Goal: Complete application form

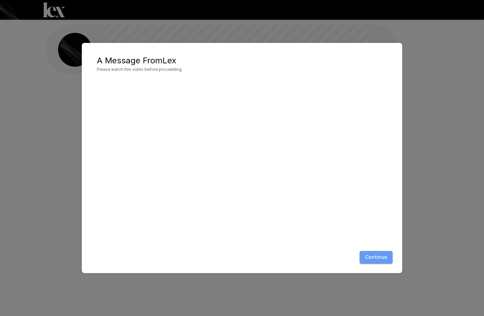
click at [381, 259] on button "Continue" at bounding box center [376, 257] width 33 height 13
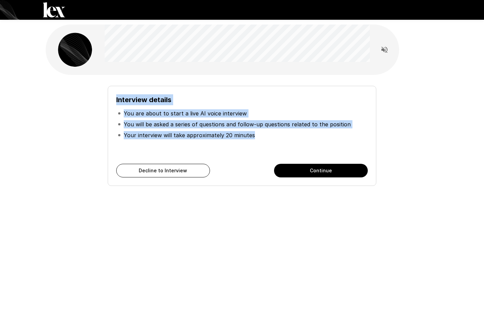
drag, startPoint x: 116, startPoint y: 97, endPoint x: 262, endPoint y: 140, distance: 152.7
click at [262, 140] on div "Interview details You are about to start a live AI voice interview You will be …" at bounding box center [241, 124] width 251 height 61
copy div "Interview details You are about to start a live AI voice interview You will be …"
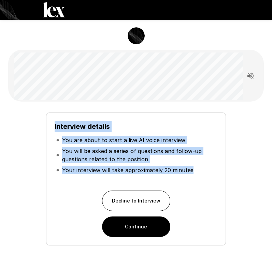
copy div "Interview details You are about to start a live AI voice interview You will be …"
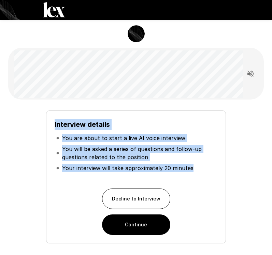
scroll to position [47, 0]
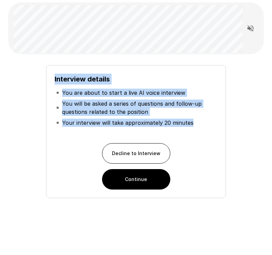
click at [148, 181] on button "Continue" at bounding box center [136, 179] width 68 height 20
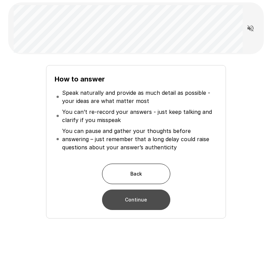
click at [150, 197] on button "Continue" at bounding box center [136, 199] width 68 height 20
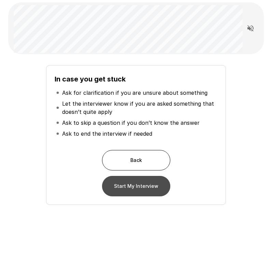
click at [136, 186] on button "Start My Interview" at bounding box center [136, 186] width 68 height 20
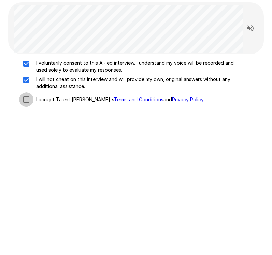
scroll to position [42, 0]
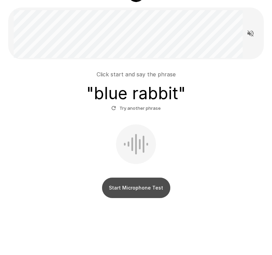
click at [140, 186] on button "Start Microphone Test" at bounding box center [136, 188] width 68 height 20
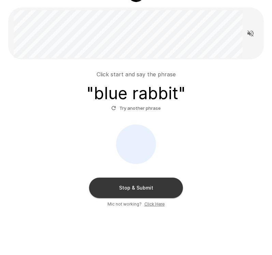
click at [141, 189] on button "Stop & Submit" at bounding box center [136, 188] width 94 height 20
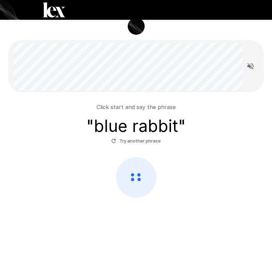
scroll to position [9, 0]
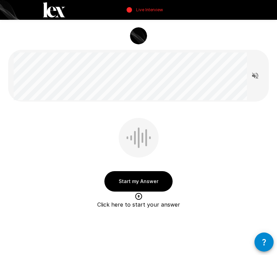
click at [136, 179] on button "Start my Answer" at bounding box center [138, 181] width 68 height 20
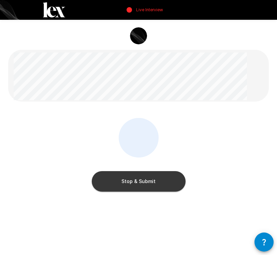
click at [163, 182] on button "Stop & Submit" at bounding box center [139, 181] width 94 height 20
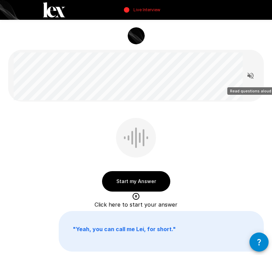
click at [249, 76] on icon "Read questions aloud" at bounding box center [250, 76] width 6 height 6
click at [250, 75] on icon "Stop reading questions aloud" at bounding box center [250, 76] width 8 height 8
click at [250, 75] on icon "Read questions aloud" at bounding box center [250, 76] width 8 height 8
click at [251, 74] on icon "Stop reading questions aloud" at bounding box center [250, 76] width 8 height 8
click at [249, 76] on icon "Read questions aloud" at bounding box center [250, 76] width 6 height 6
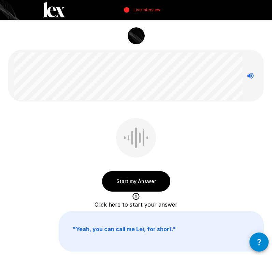
click at [86, 73] on div at bounding box center [125, 76] width 234 height 52
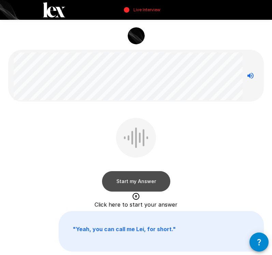
click at [143, 183] on button "Start my Answer" at bounding box center [136, 181] width 68 height 20
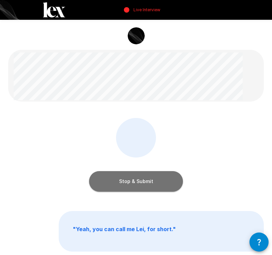
click at [146, 178] on button "Stop & Submit" at bounding box center [136, 181] width 94 height 20
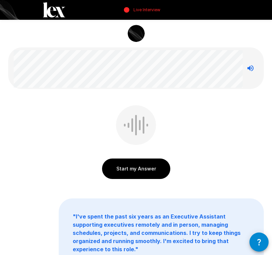
scroll to position [9, 0]
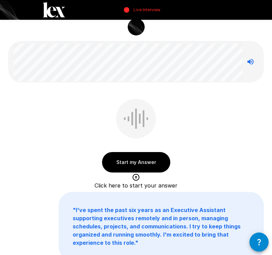
click at [149, 162] on button "Start my Answer" at bounding box center [136, 162] width 68 height 20
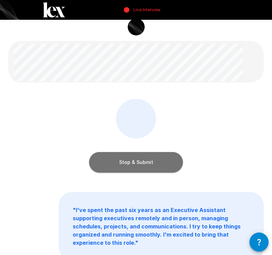
click at [159, 157] on button "Stop & Submit" at bounding box center [136, 162] width 94 height 20
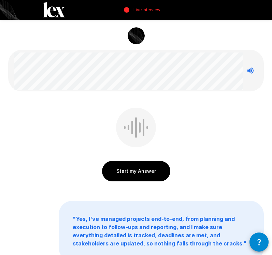
click at [150, 169] on button "Start my Answer" at bounding box center [136, 171] width 68 height 20
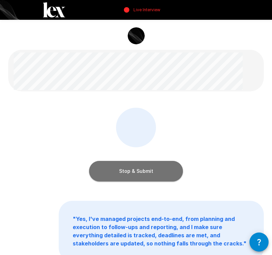
click at [151, 170] on button "Stop & Submit" at bounding box center [136, 171] width 94 height 20
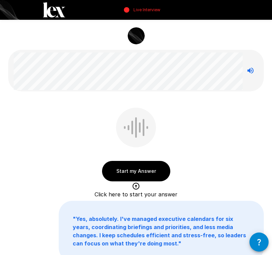
click at [132, 172] on button "Start my Answer" at bounding box center [136, 171] width 68 height 20
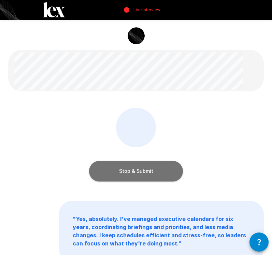
click at [126, 168] on button "Stop & Submit" at bounding box center [136, 171] width 94 height 20
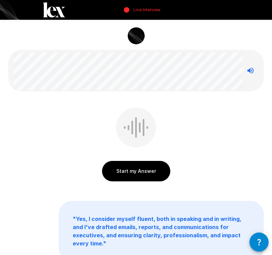
click at [149, 172] on button "Start my Answer" at bounding box center [136, 171] width 68 height 20
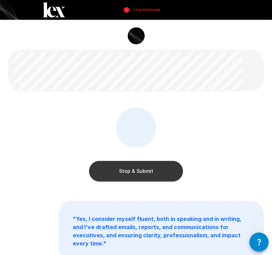
click at [151, 171] on button "Stop & Submit" at bounding box center [136, 171] width 94 height 20
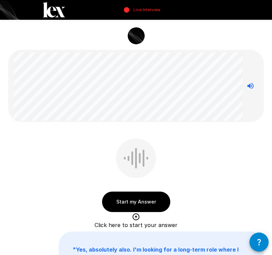
click at [138, 201] on button "Start my Answer" at bounding box center [136, 202] width 68 height 20
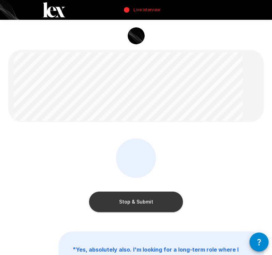
click at [123, 200] on button "Stop & Submit" at bounding box center [136, 202] width 94 height 20
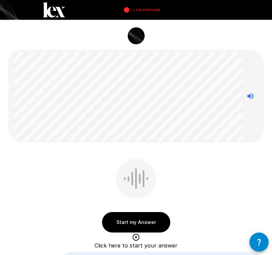
click at [141, 223] on button "Start my Answer" at bounding box center [136, 222] width 68 height 20
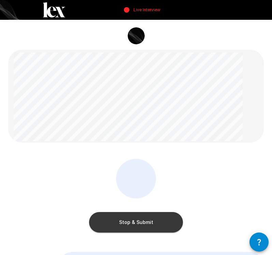
click at [135, 223] on button "Stop & Submit" at bounding box center [136, 222] width 94 height 20
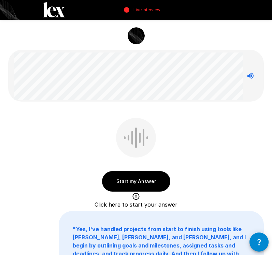
click at [128, 180] on button "Start my Answer" at bounding box center [136, 181] width 68 height 20
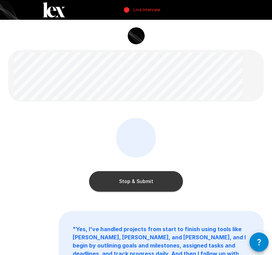
click at [134, 183] on button "Stop & Submit" at bounding box center [136, 181] width 94 height 20
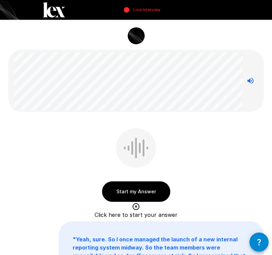
click at [135, 194] on button "Start my Answer" at bounding box center [136, 191] width 68 height 20
click at [0, 0] on div at bounding box center [0, 0] width 0 height 0
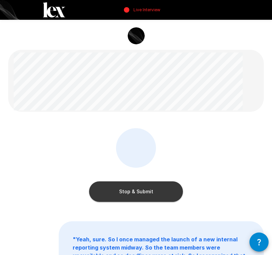
click at [144, 197] on button "Stop & Submit" at bounding box center [136, 191] width 94 height 20
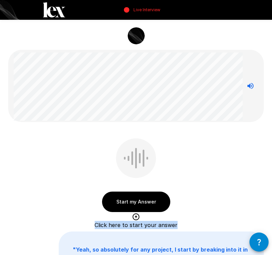
click at [133, 202] on button "Start my Answer" at bounding box center [136, 202] width 68 height 20
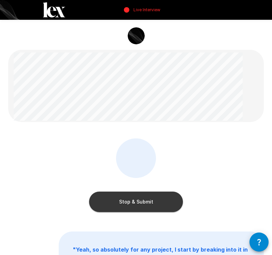
click at [119, 204] on button "Stop & Submit" at bounding box center [136, 202] width 94 height 20
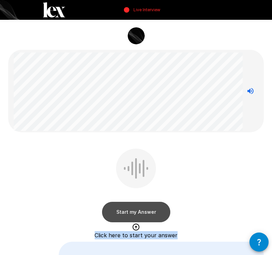
click at [126, 210] on button "Start my Answer" at bounding box center [136, 212] width 68 height 20
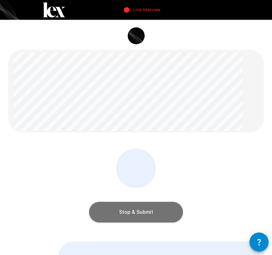
click at [130, 217] on button "Stop & Submit" at bounding box center [136, 212] width 94 height 20
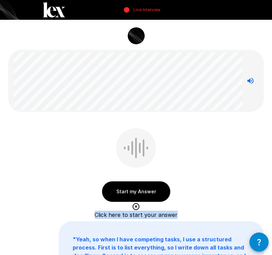
click at [135, 190] on button "Start my Answer" at bounding box center [136, 191] width 68 height 20
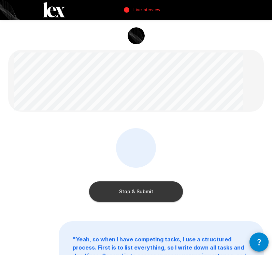
click at [127, 192] on button "Stop & Submit" at bounding box center [136, 191] width 94 height 20
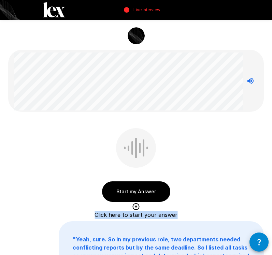
click at [129, 194] on button "Start my Answer" at bounding box center [136, 191] width 68 height 20
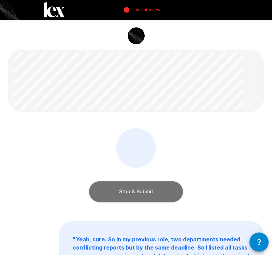
click at [139, 195] on button "Stop & Submit" at bounding box center [136, 191] width 94 height 20
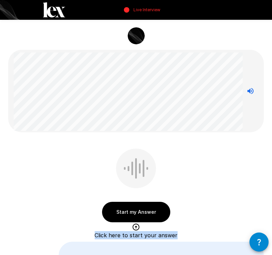
click at [145, 213] on button "Start my Answer" at bounding box center [136, 212] width 68 height 20
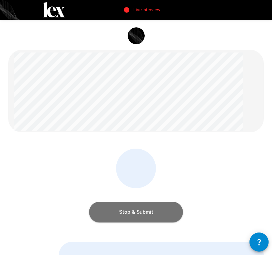
click at [145, 215] on button "Stop & Submit" at bounding box center [136, 212] width 94 height 20
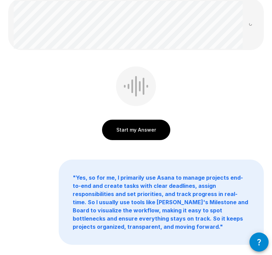
scroll to position [48, 0]
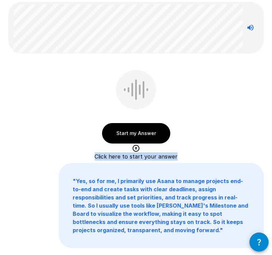
click at [123, 136] on button "Start my Answer" at bounding box center [136, 133] width 68 height 20
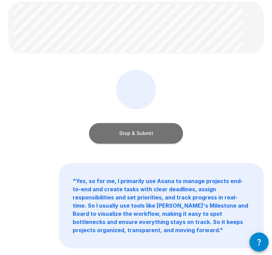
click at [128, 134] on button "Stop & Submit" at bounding box center [136, 133] width 94 height 20
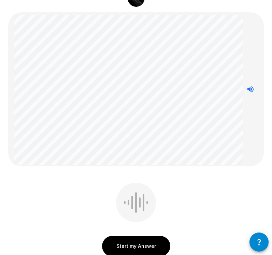
scroll to position [39, 0]
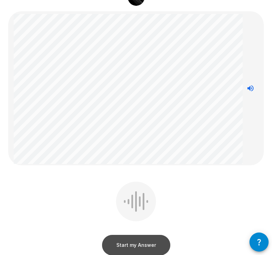
click at [134, 244] on button "Start my Answer" at bounding box center [136, 245] width 68 height 20
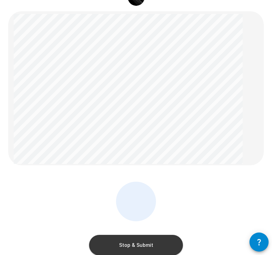
click at [136, 241] on button "Stop & Submit" at bounding box center [136, 245] width 94 height 20
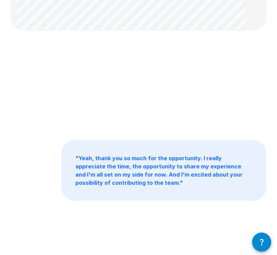
scroll to position [0, 0]
